Goal: Transaction & Acquisition: Purchase product/service

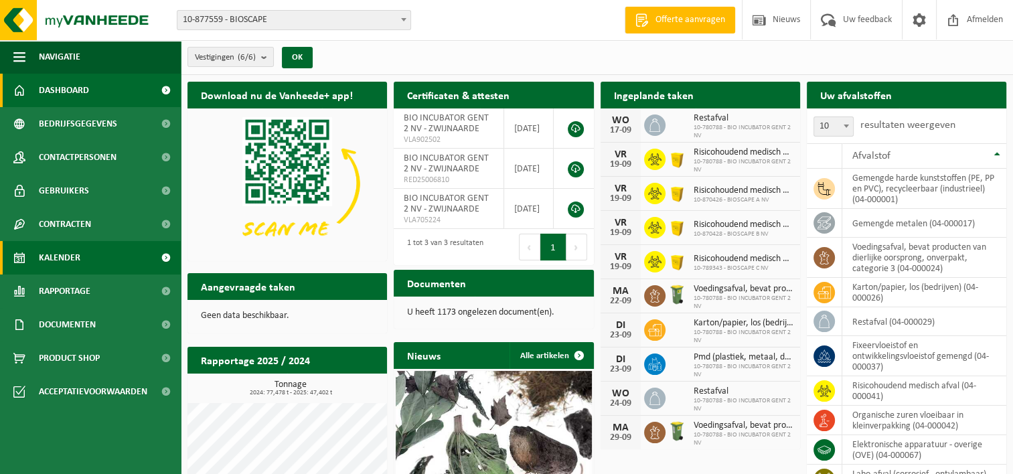
click at [75, 259] on span "Kalender" at bounding box center [60, 257] width 42 height 33
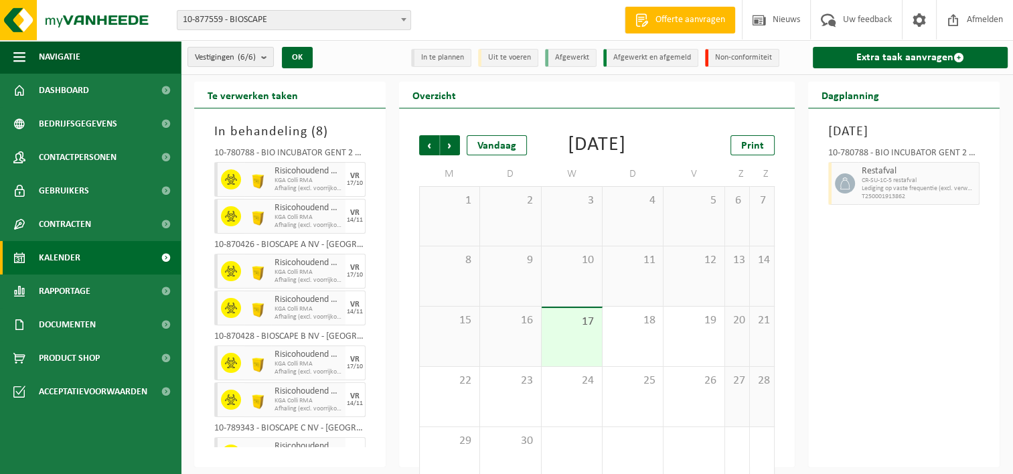
click at [91, 347] on span "Product Shop" at bounding box center [69, 358] width 61 height 33
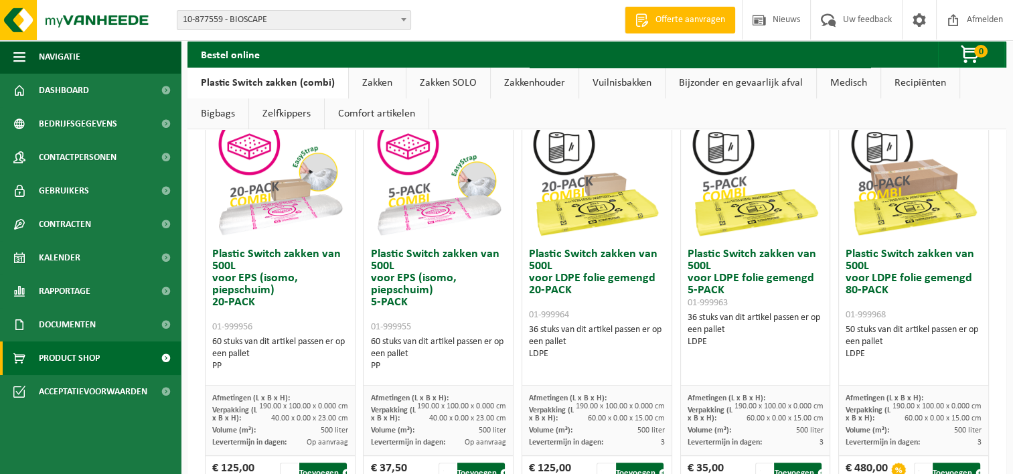
scroll to position [536, 0]
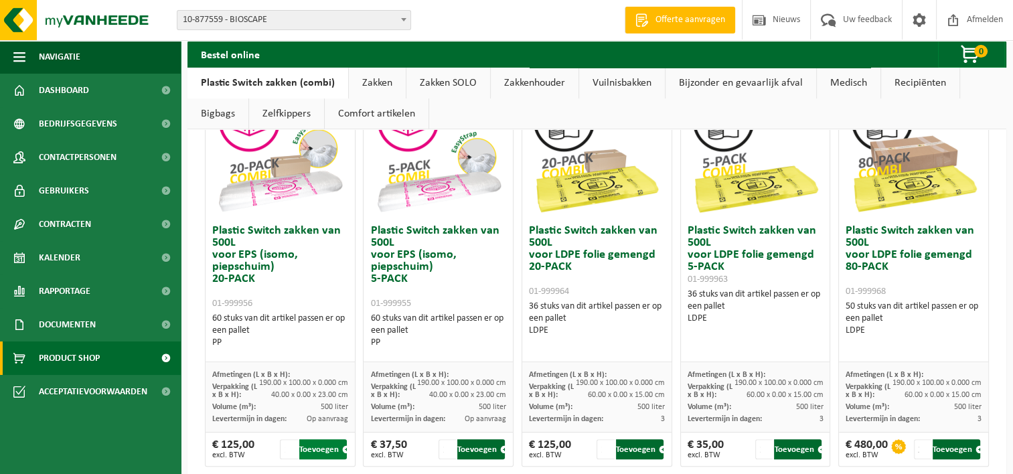
click at [313, 449] on button "Toevoegen" at bounding box center [323, 449] width 48 height 20
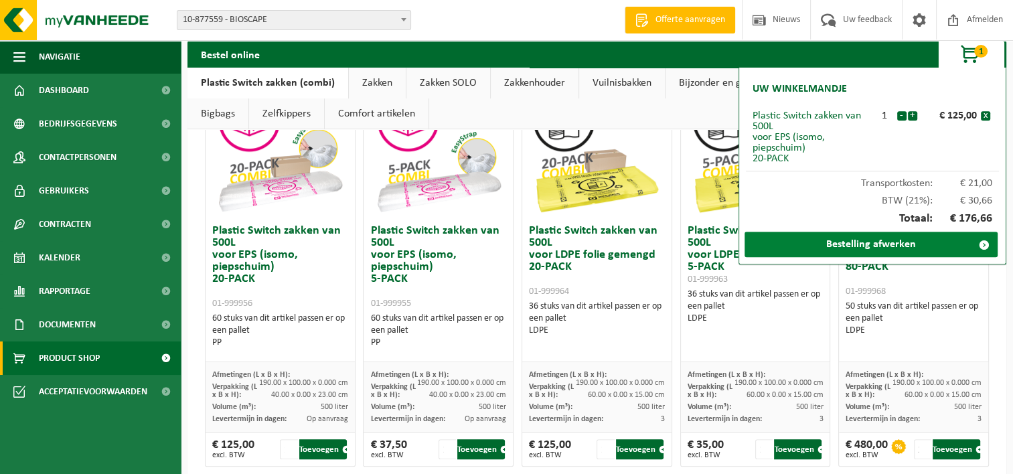
click at [890, 245] on link "Bestelling afwerken" at bounding box center [871, 244] width 253 height 25
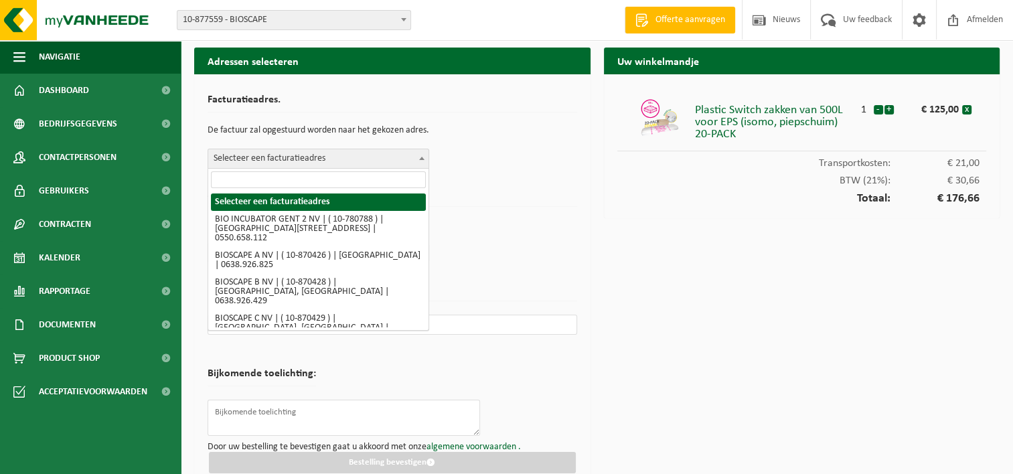
click at [381, 157] on span "Selecteer een facturatieadres" at bounding box center [318, 158] width 220 height 19
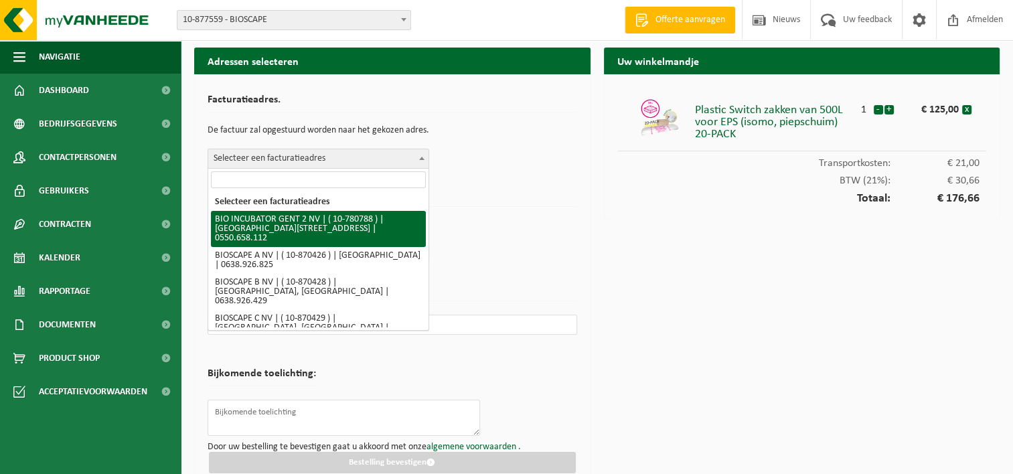
select select "28675"
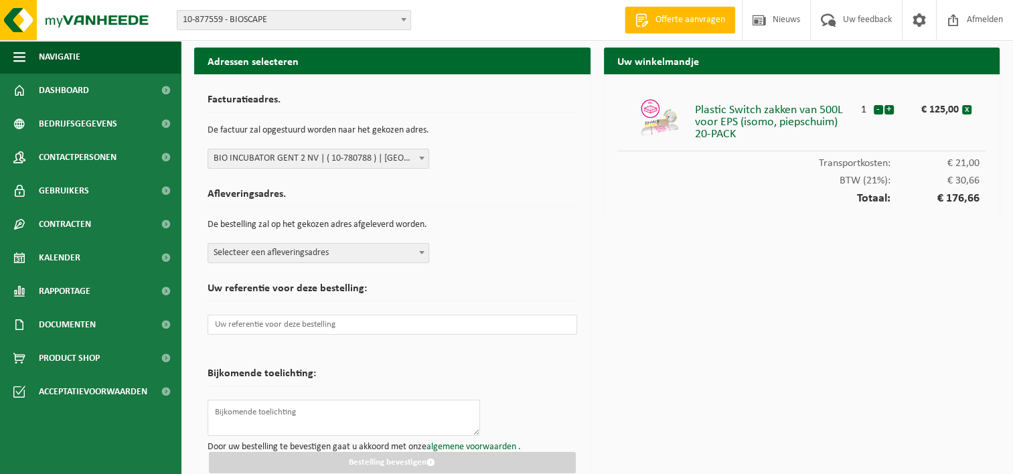
click at [302, 250] on span "Selecteer een afleveringsadres" at bounding box center [318, 253] width 220 height 19
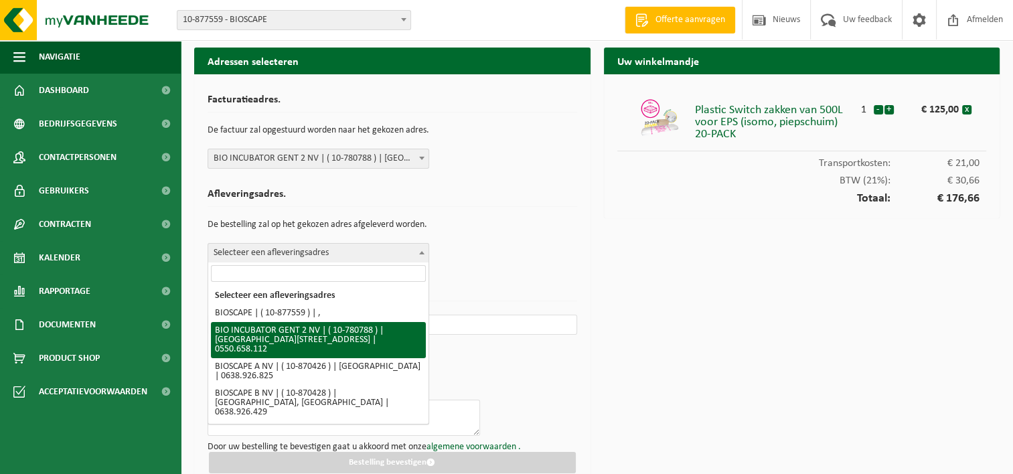
select select "28675"
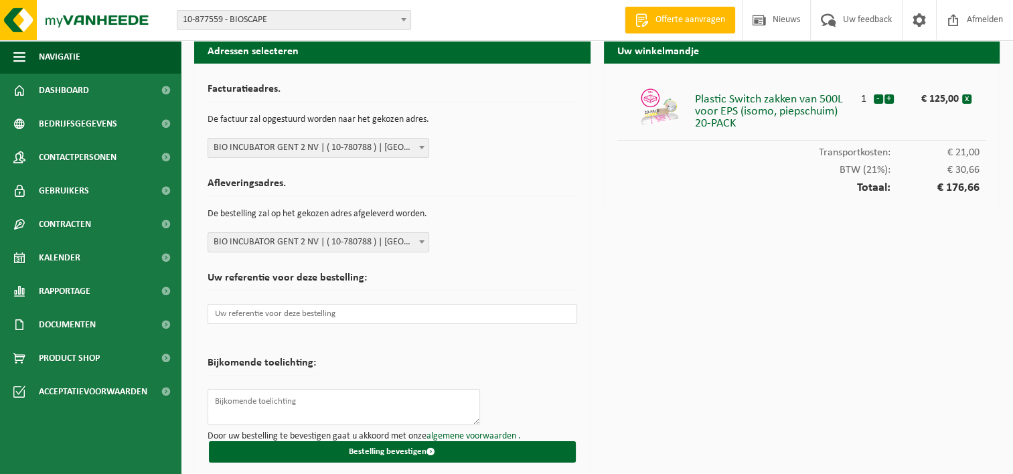
scroll to position [17, 0]
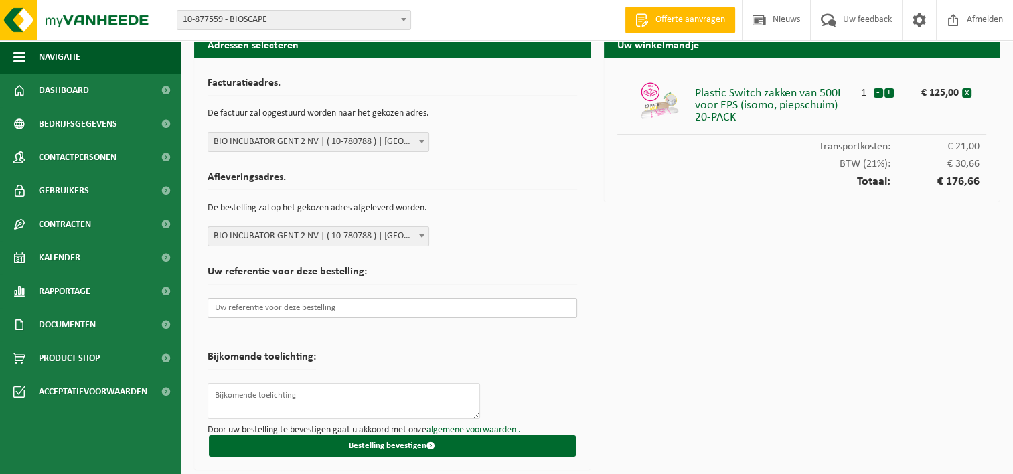
click at [315, 311] on input "text" at bounding box center [393, 308] width 370 height 20
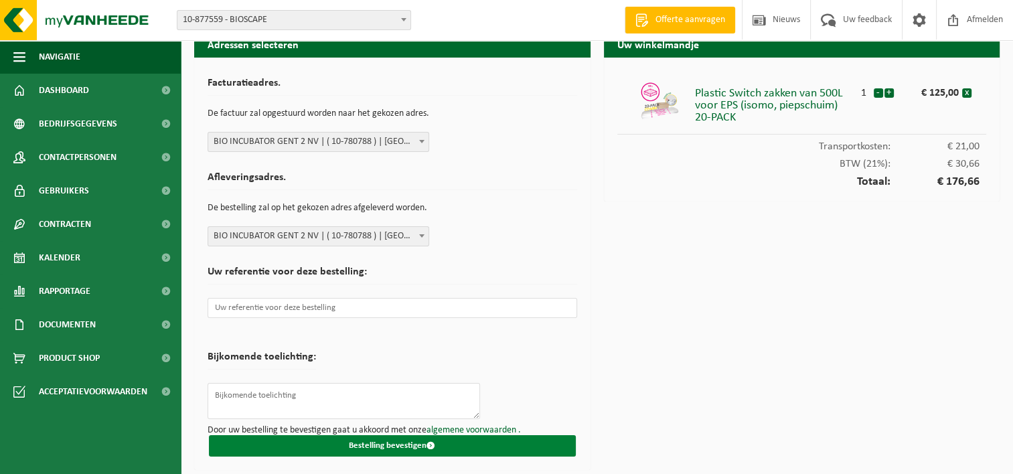
click at [289, 443] on button "Bestelling bevestigen" at bounding box center [392, 445] width 367 height 21
